Goal: Information Seeking & Learning: Check status

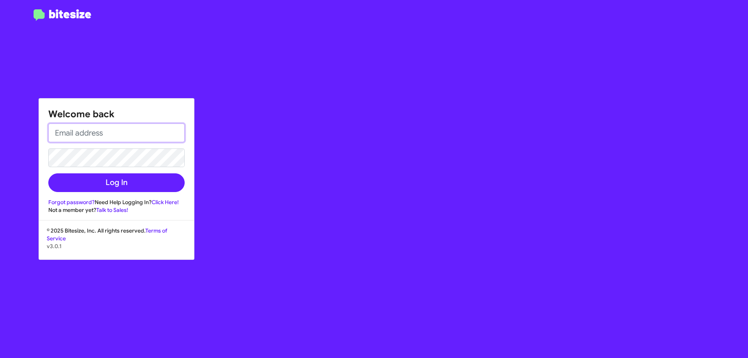
type input "[EMAIL_ADDRESS][DOMAIN_NAME]"
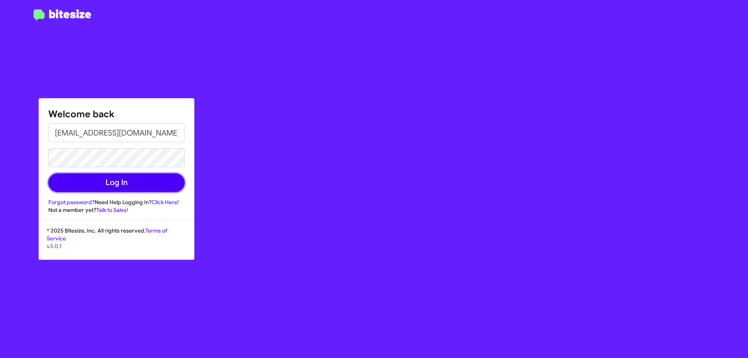
click at [98, 186] on button "Log In" at bounding box center [116, 182] width 136 height 19
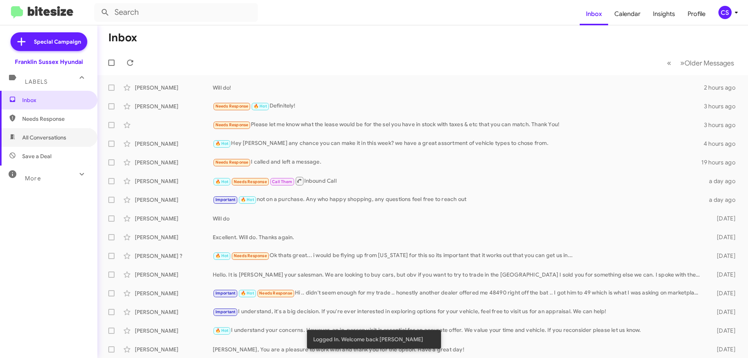
click at [46, 139] on span "All Conversations" at bounding box center [44, 138] width 44 height 8
type input "in:all-conversations"
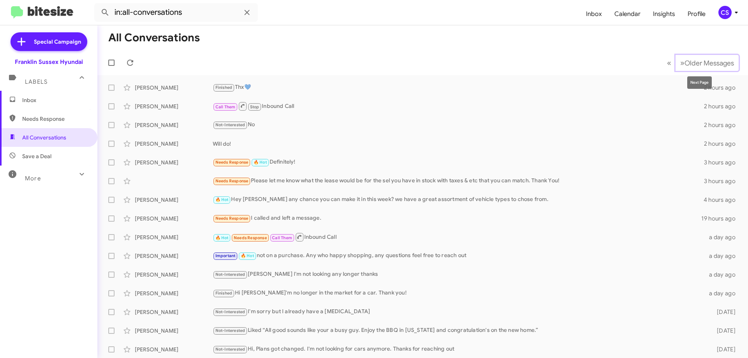
click at [691, 62] on span "Older Messages" at bounding box center [709, 63] width 49 height 9
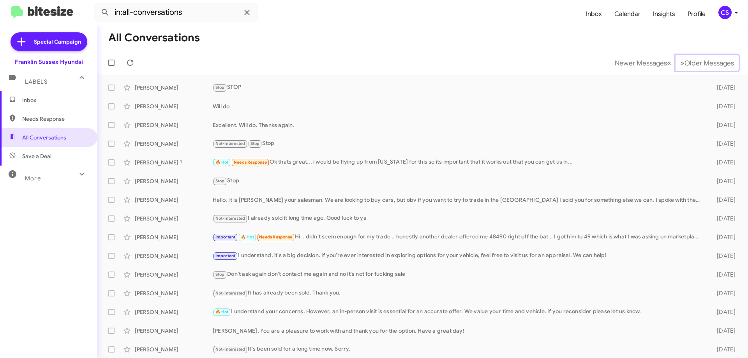
click at [691, 62] on span "Older Messages" at bounding box center [709, 63] width 49 height 9
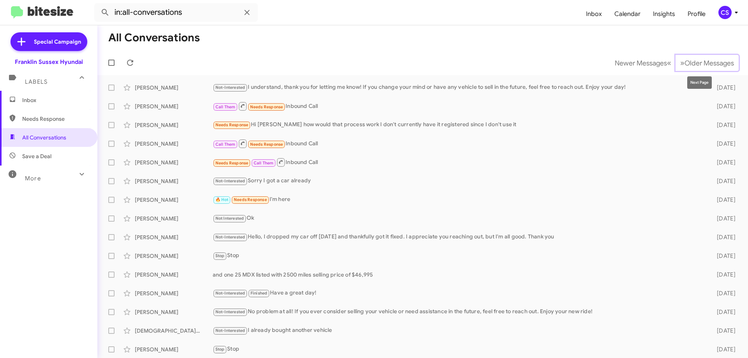
click at [697, 59] on span "Older Messages" at bounding box center [709, 63] width 49 height 9
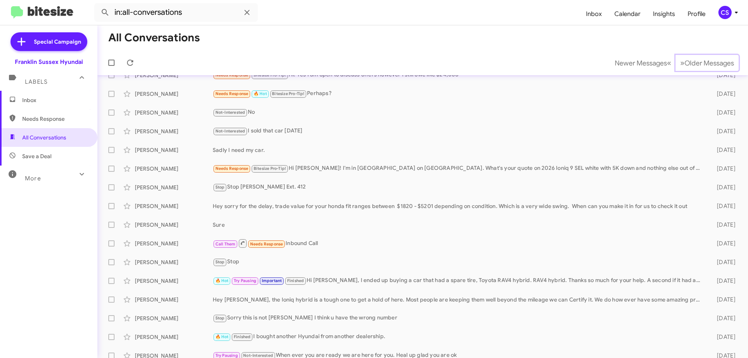
scroll to position [94, 0]
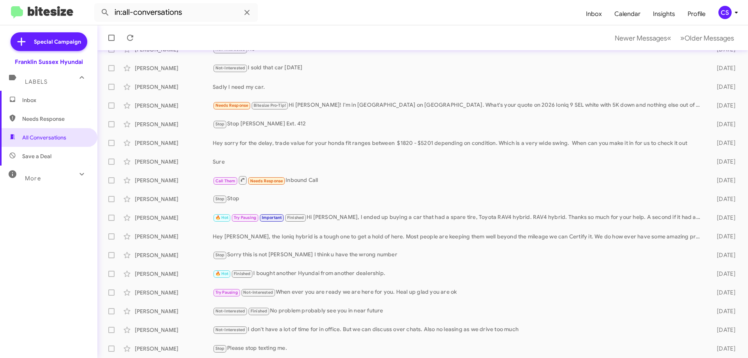
click at [182, 128] on div "[PERSON_NAME] Stop Stop [PERSON_NAME] Ext. 412 [DATE]" at bounding box center [423, 125] width 638 height 16
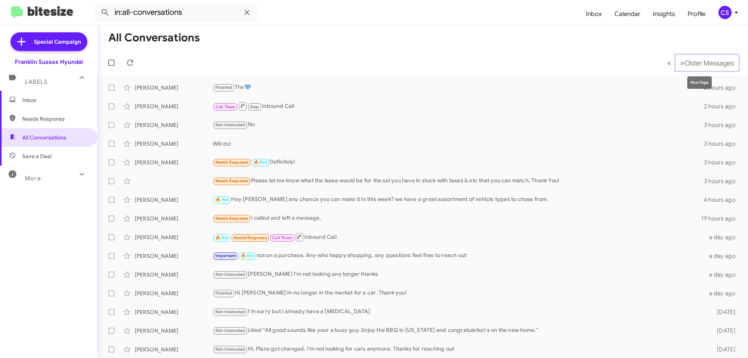
click at [704, 59] on span "Older Messages" at bounding box center [709, 63] width 49 height 9
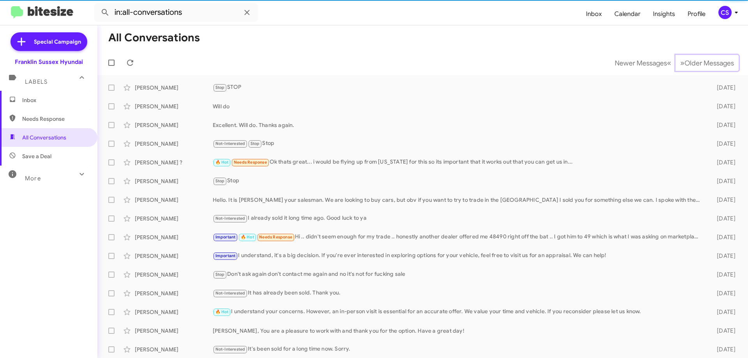
click at [704, 60] on span "Older Messages" at bounding box center [709, 63] width 49 height 9
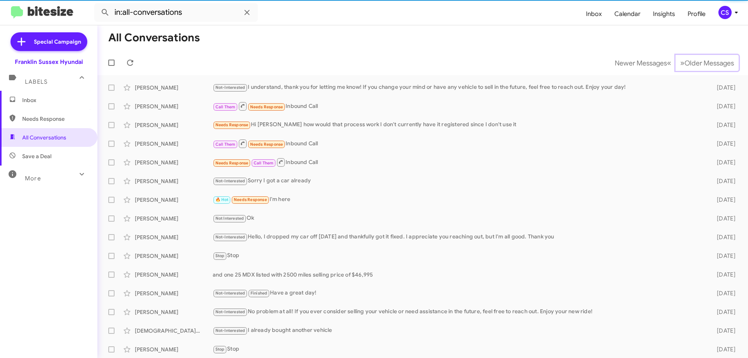
click at [704, 60] on span "Older Messages" at bounding box center [709, 63] width 49 height 9
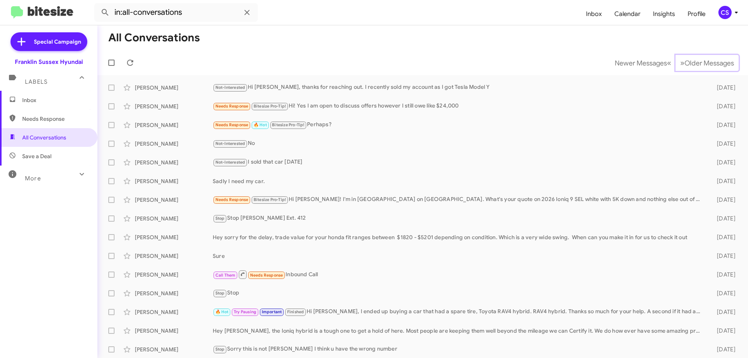
click at [704, 60] on span "Older Messages" at bounding box center [709, 63] width 49 height 9
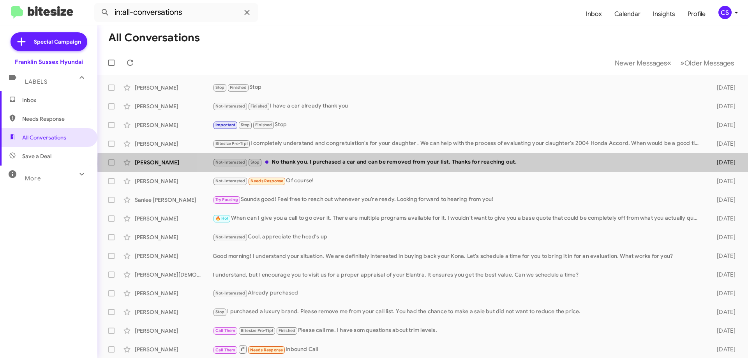
click at [449, 164] on div "Not-Interested Stop No thank you. I purchased a car and can be removed from you…" at bounding box center [459, 162] width 492 height 9
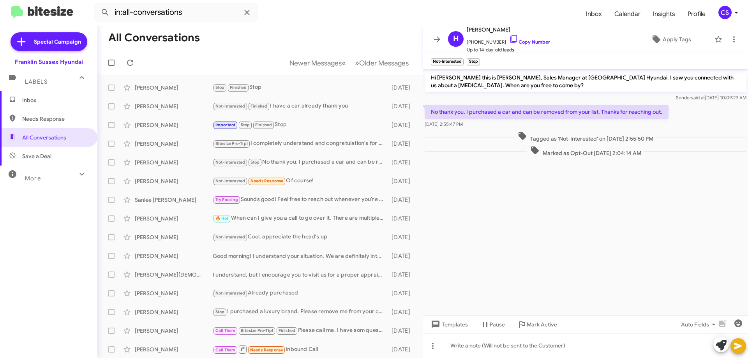
click at [435, 39] on icon at bounding box center [437, 39] width 6 height 6
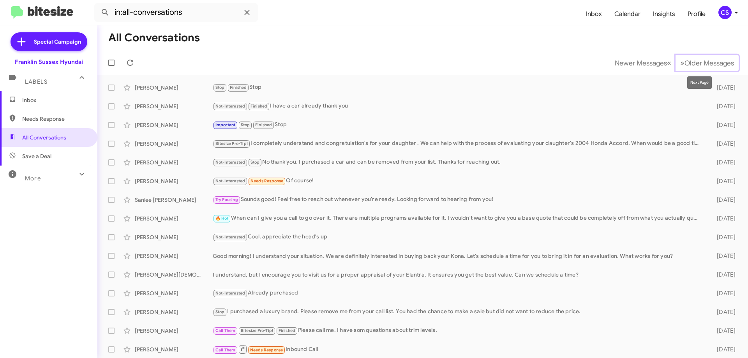
click at [686, 63] on span "Older Messages" at bounding box center [709, 63] width 49 height 9
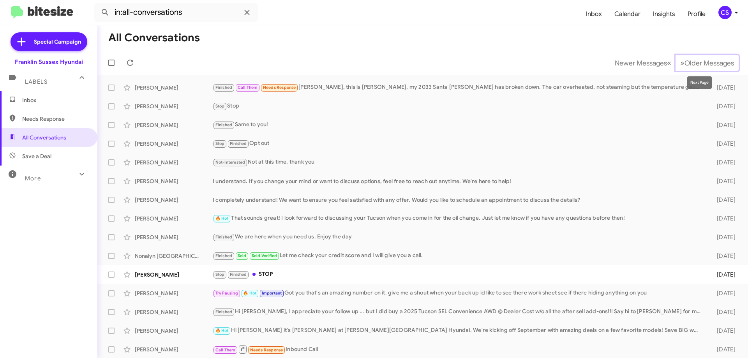
click at [685, 60] on span "Older Messages" at bounding box center [709, 63] width 49 height 9
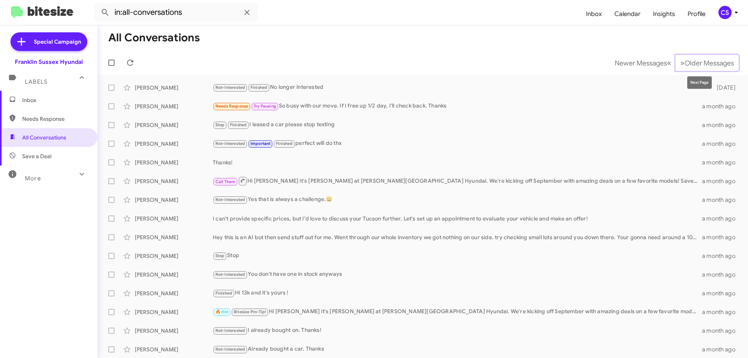
click at [700, 59] on span "Older Messages" at bounding box center [709, 63] width 49 height 9
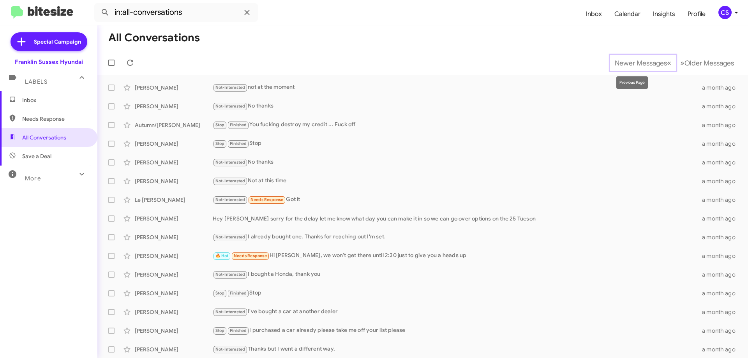
click at [642, 64] on span "Newer Messages" at bounding box center [641, 63] width 52 height 9
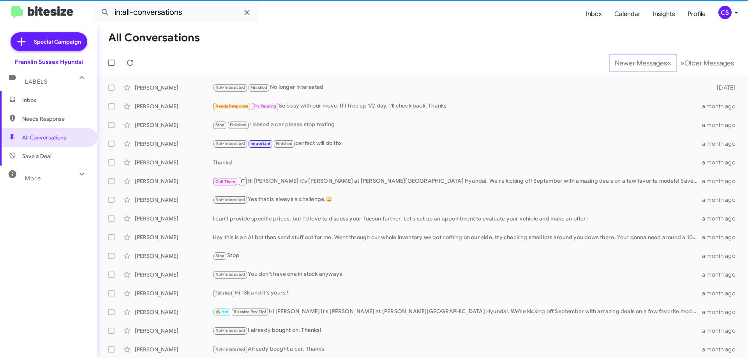
click at [621, 68] on button "Newer Messages « Previous" at bounding box center [643, 63] width 66 height 16
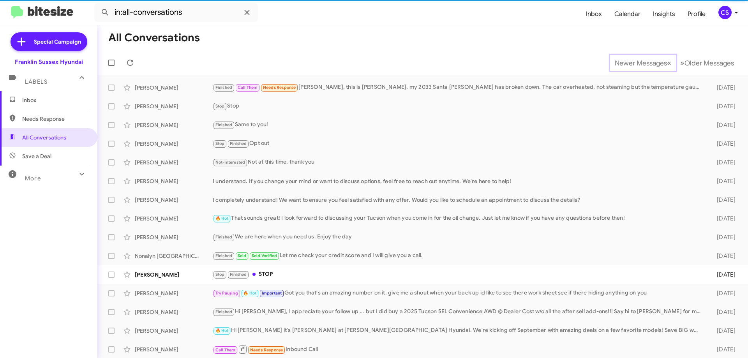
click at [621, 68] on button "Newer Messages « Previous" at bounding box center [643, 63] width 66 height 16
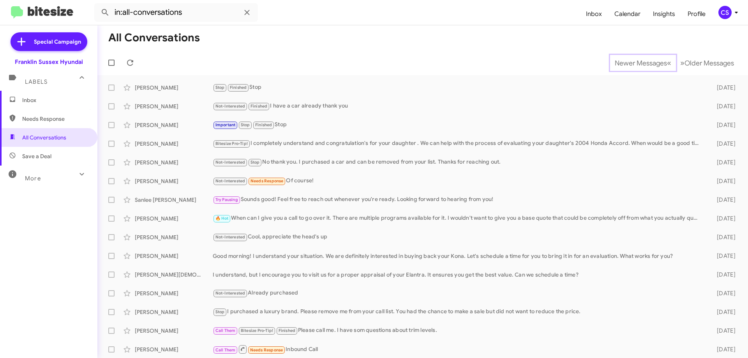
click at [621, 68] on button "Newer Messages « Previous" at bounding box center [643, 63] width 66 height 16
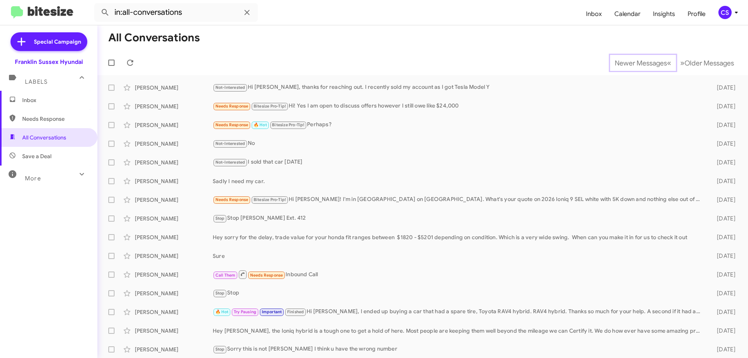
click at [621, 68] on button "Newer Messages « Previous" at bounding box center [643, 63] width 66 height 16
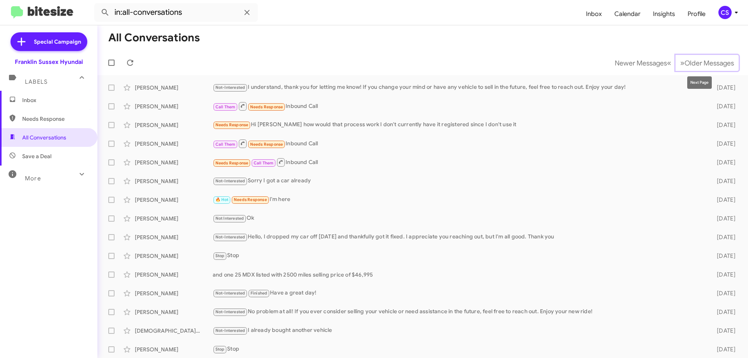
click at [686, 60] on span "Older Messages" at bounding box center [709, 63] width 49 height 9
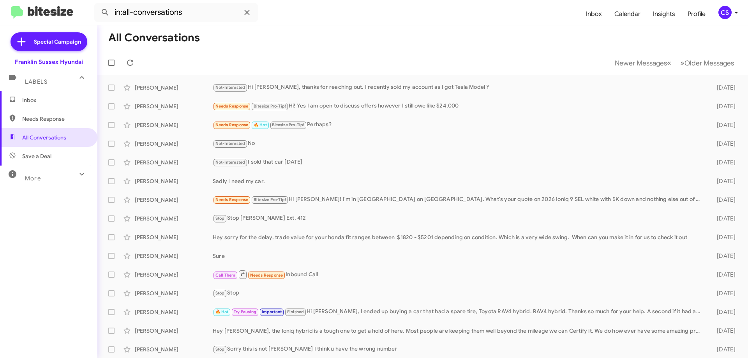
click at [332, 217] on div "Stop Stop [PERSON_NAME] Ext. 412" at bounding box center [459, 218] width 492 height 9
